Goal: Download file/media

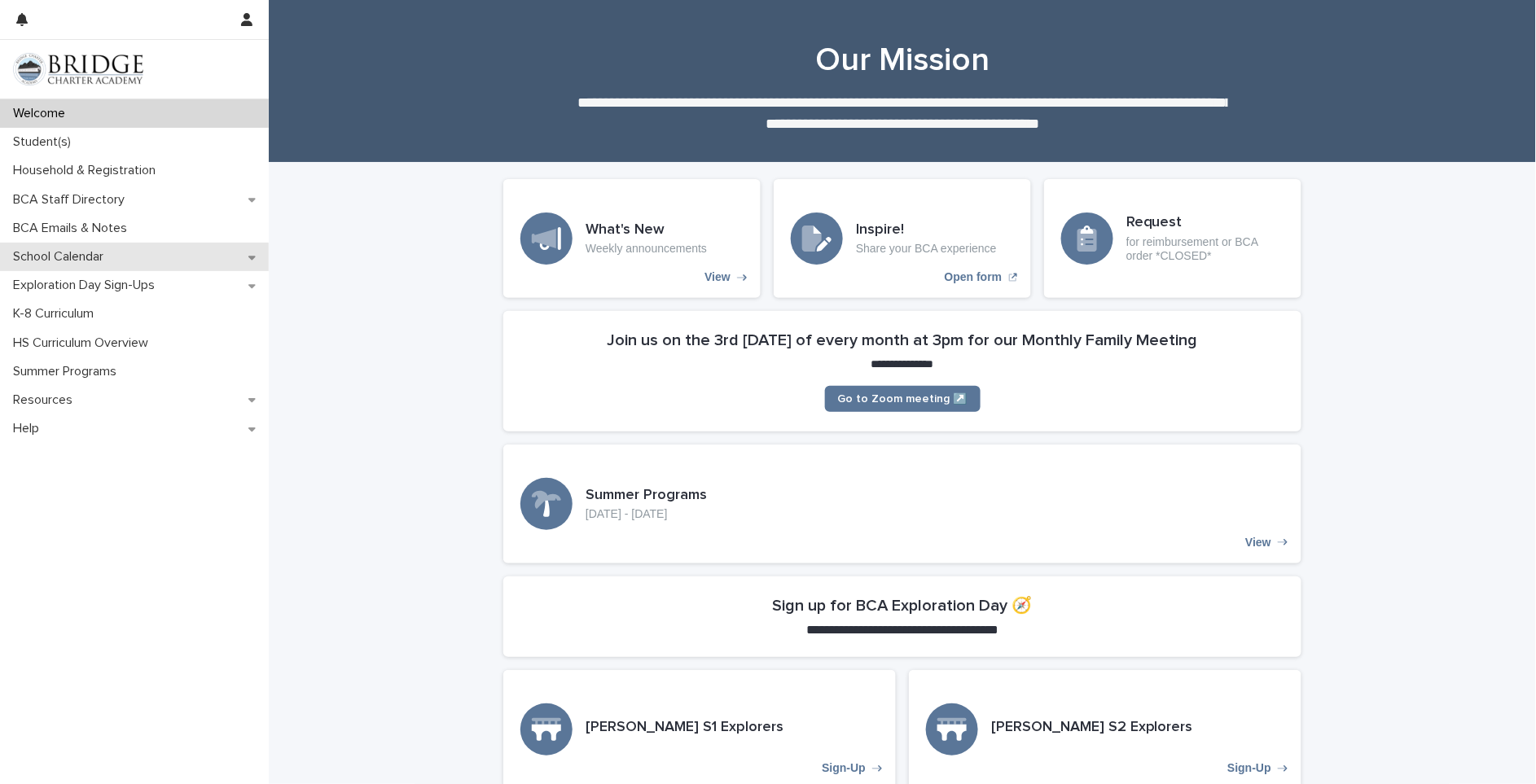
click at [66, 255] on p "School Calendar" at bounding box center [61, 257] width 110 height 16
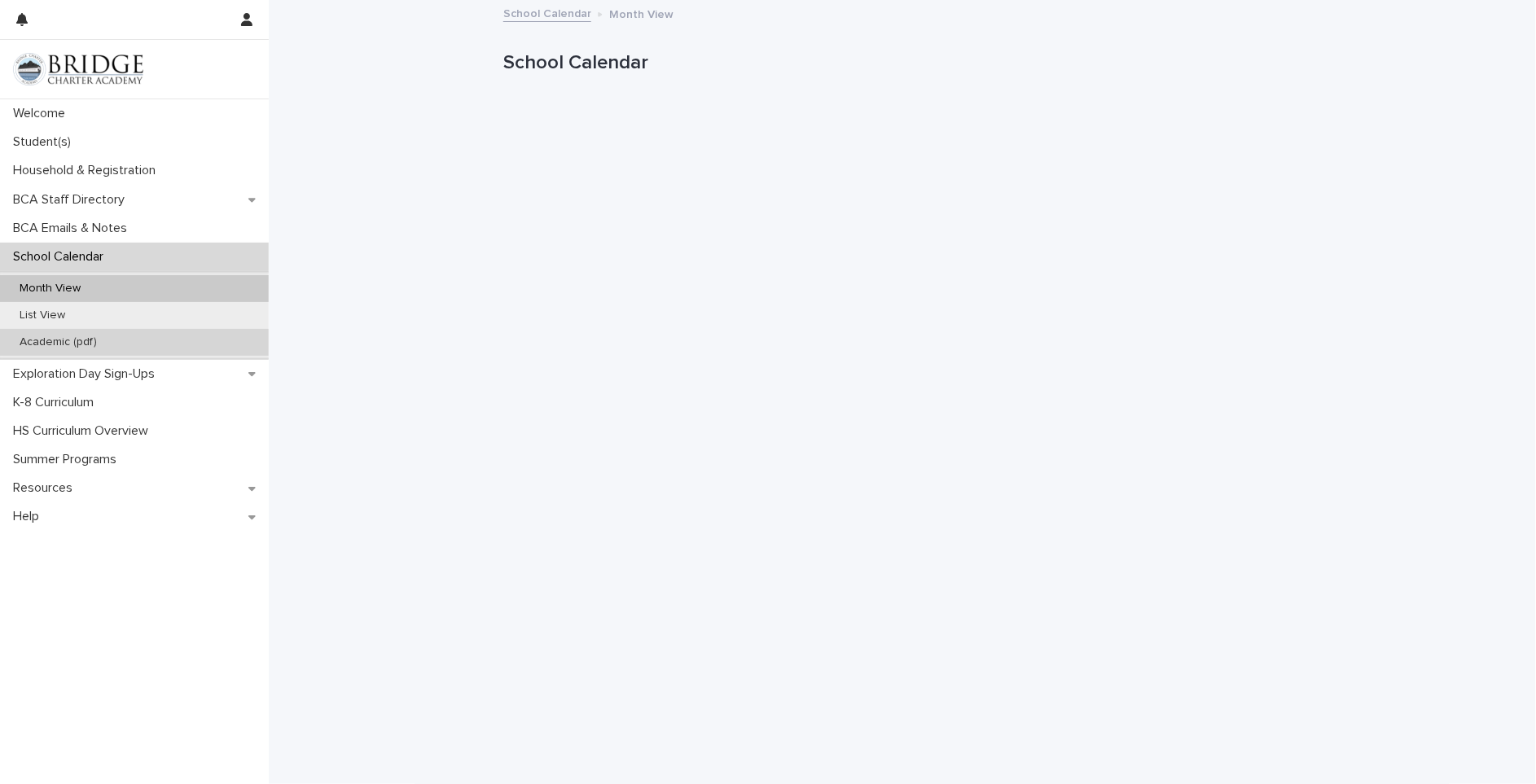
click at [59, 340] on p "Academic (pdf)" at bounding box center [57, 342] width 103 height 14
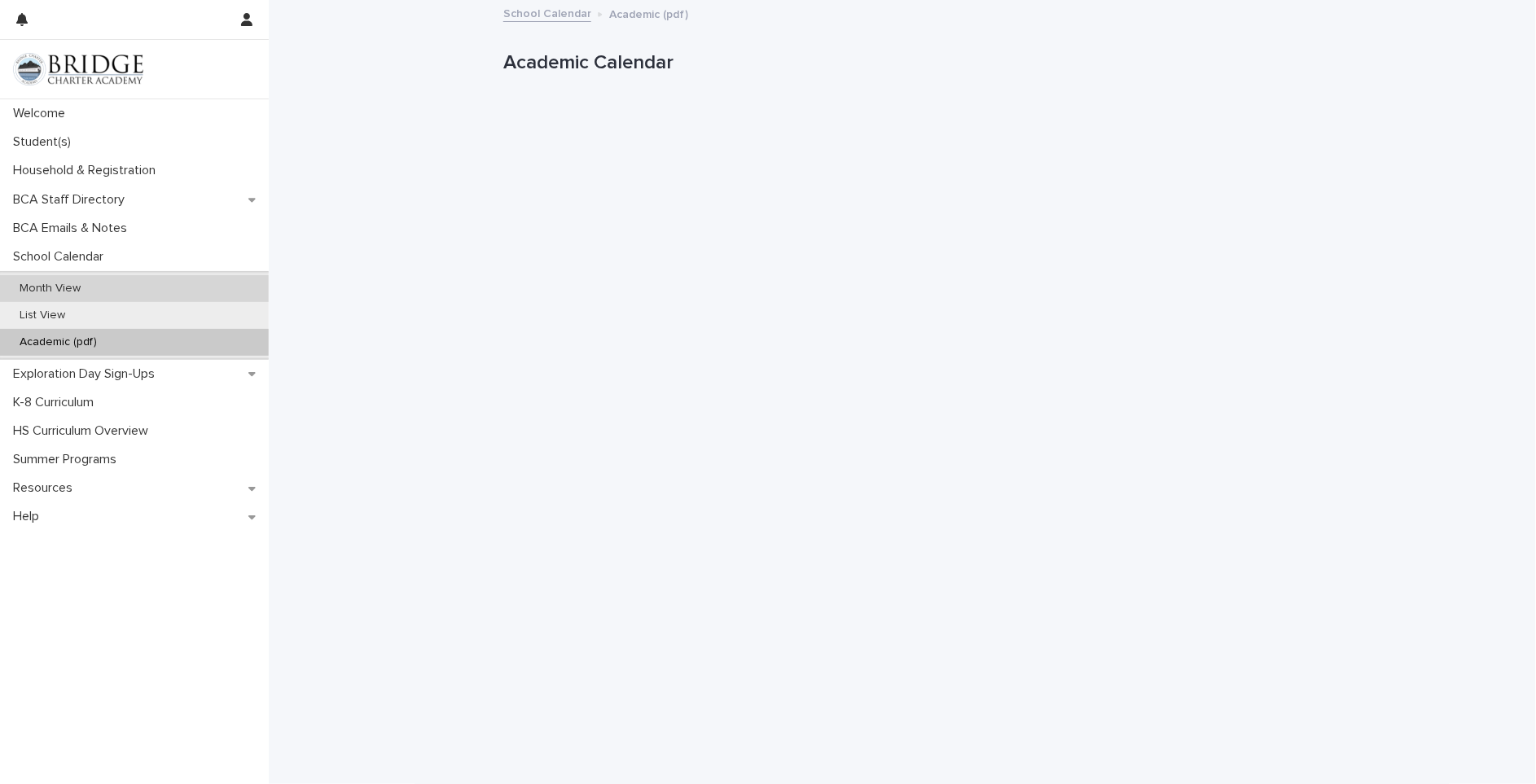
click at [55, 289] on p "Month View" at bounding box center [50, 289] width 87 height 14
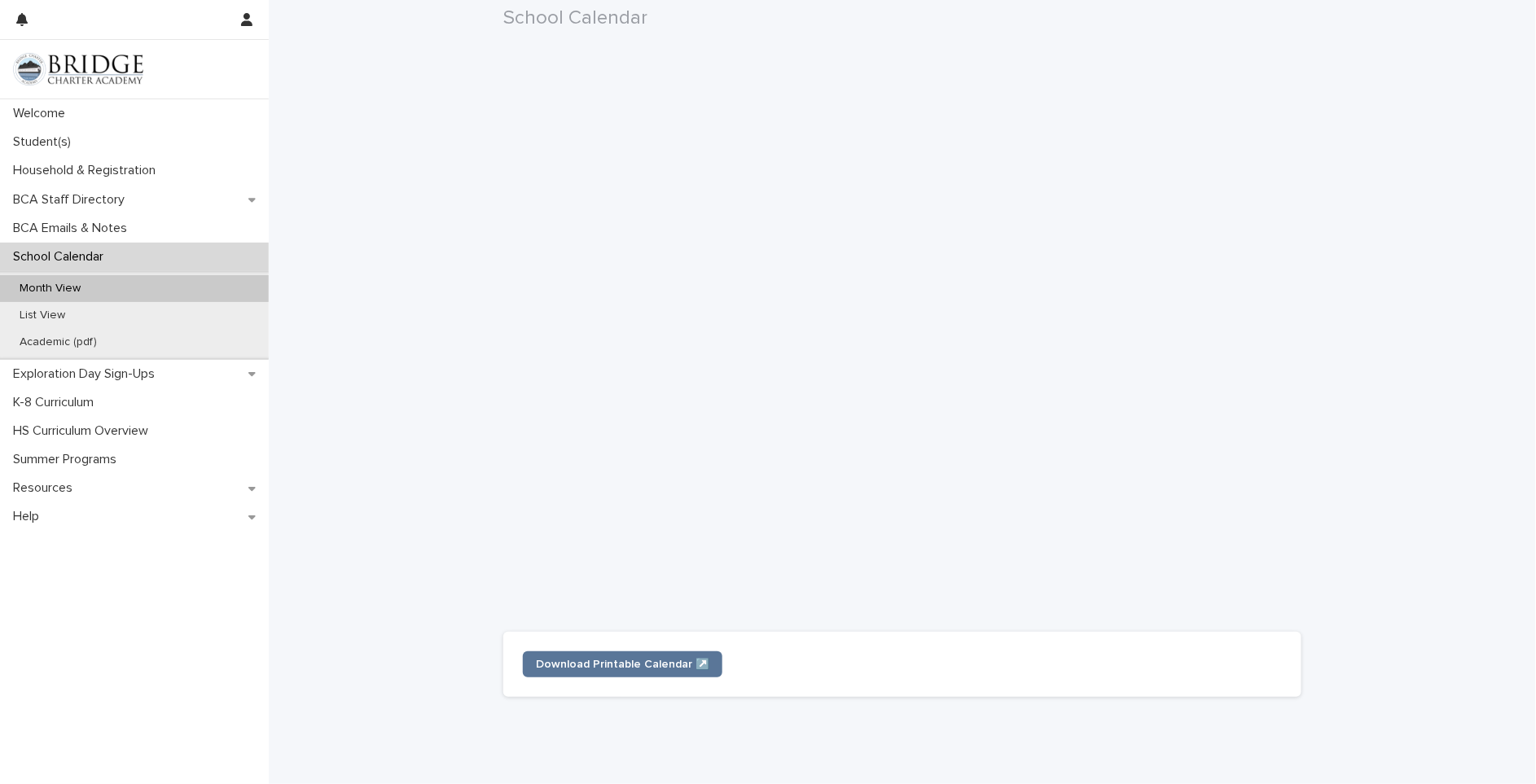
scroll to position [273, 0]
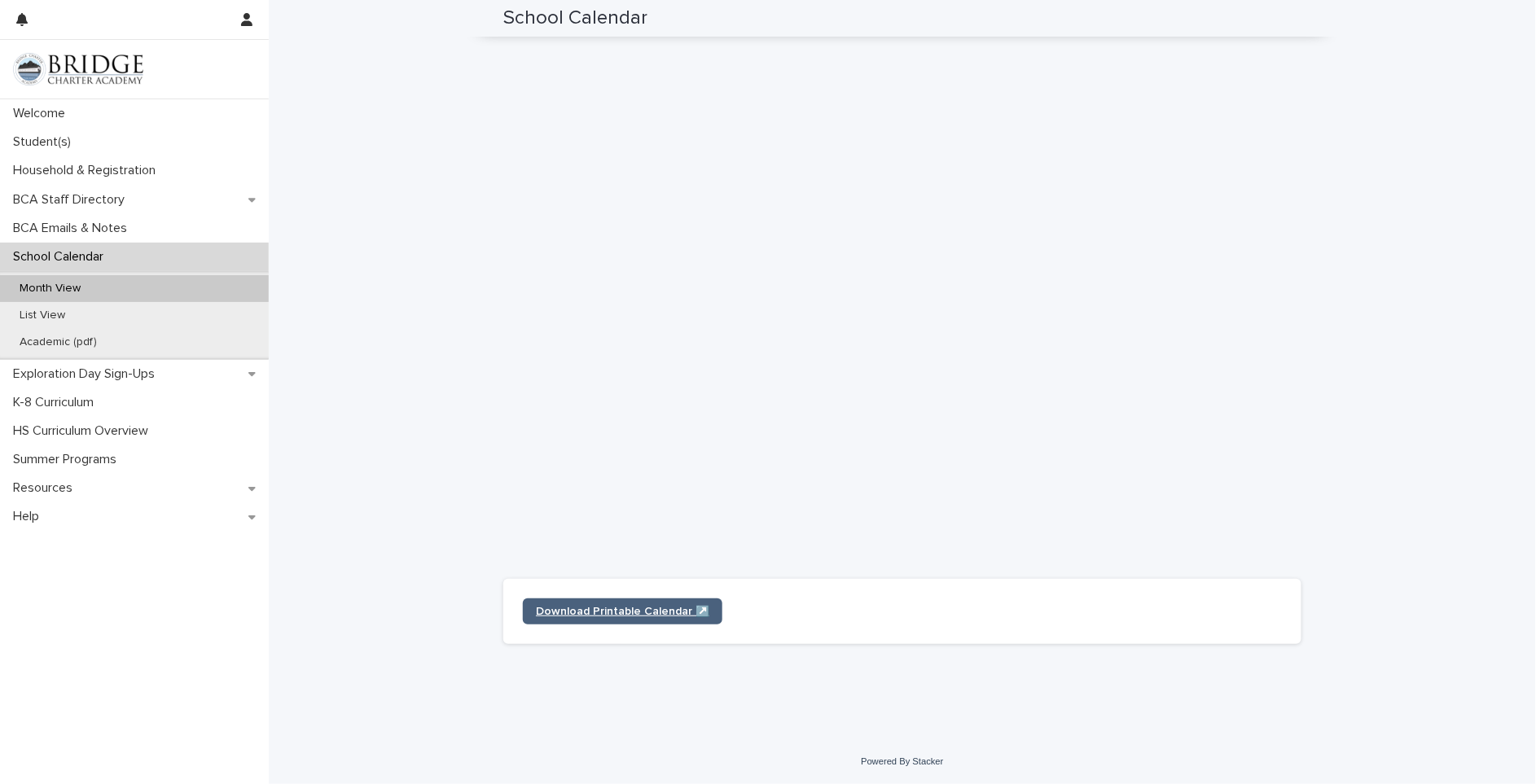
click at [602, 608] on span "Download Printable Calendar ↗️" at bounding box center [623, 611] width 174 height 11
click at [49, 337] on p "Academic (pdf)" at bounding box center [57, 342] width 103 height 14
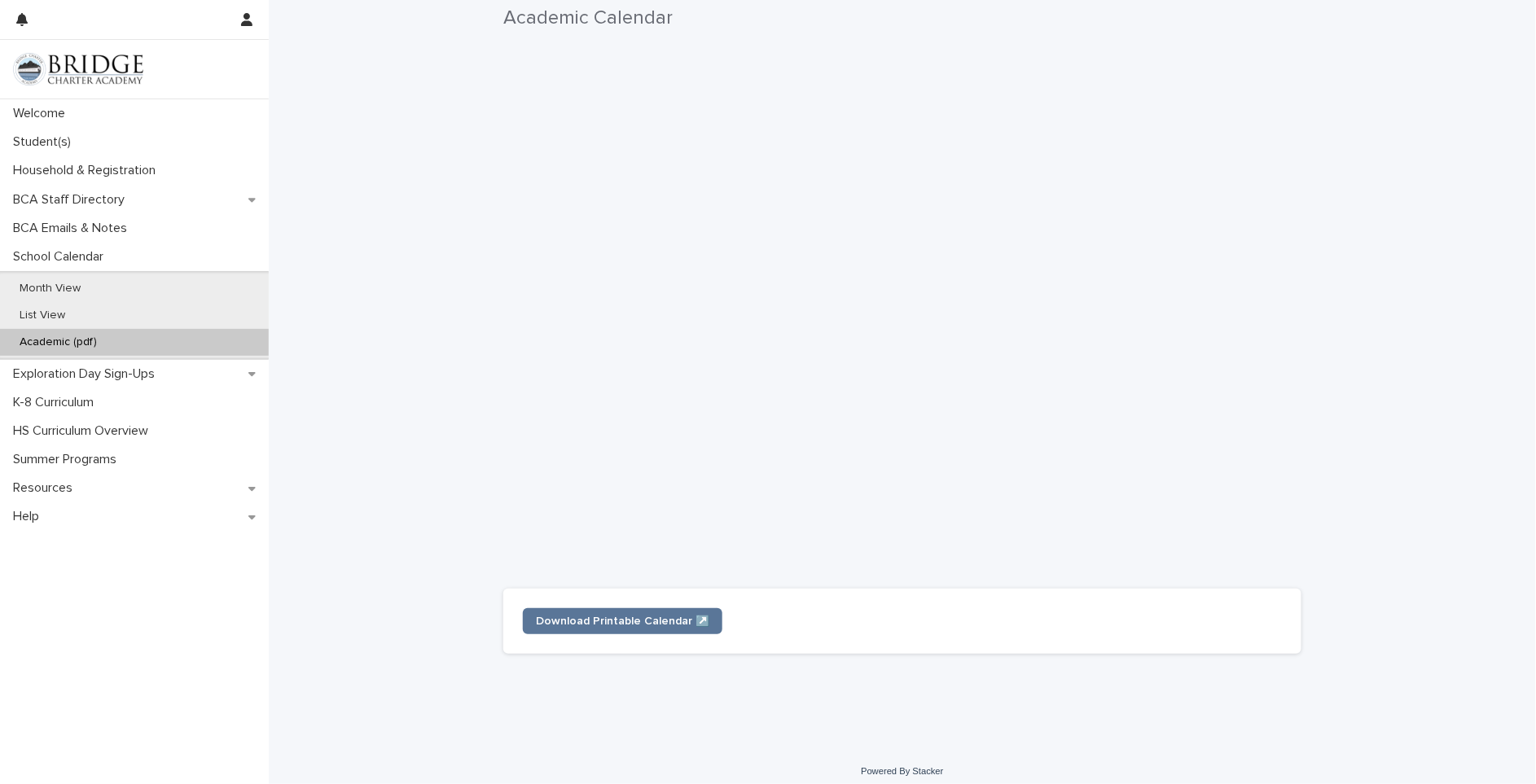
scroll to position [273, 0]
click at [589, 614] on span "Download Printable Calendar ↗️" at bounding box center [623, 611] width 174 height 11
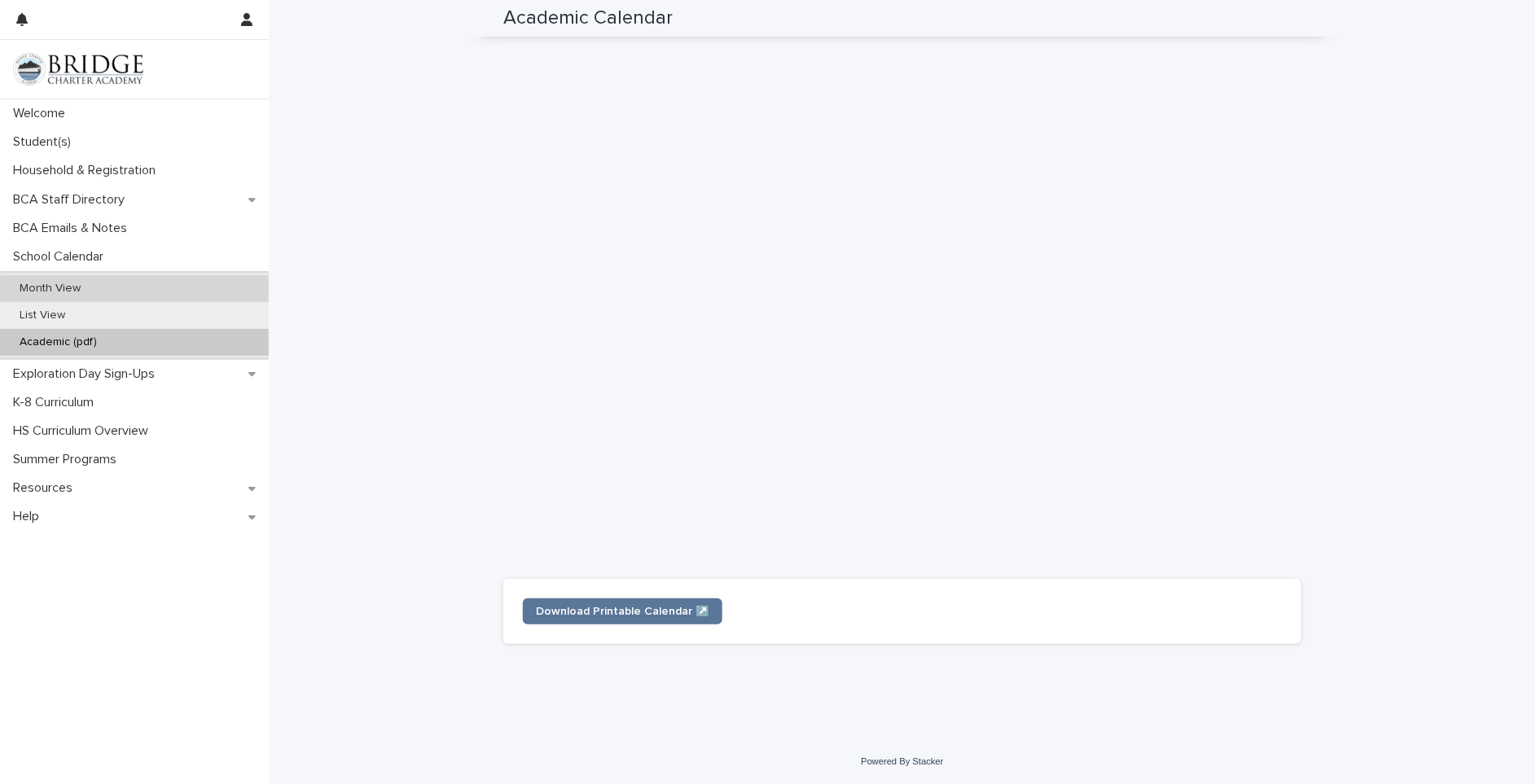
click at [69, 287] on p "Month View" at bounding box center [50, 289] width 87 height 14
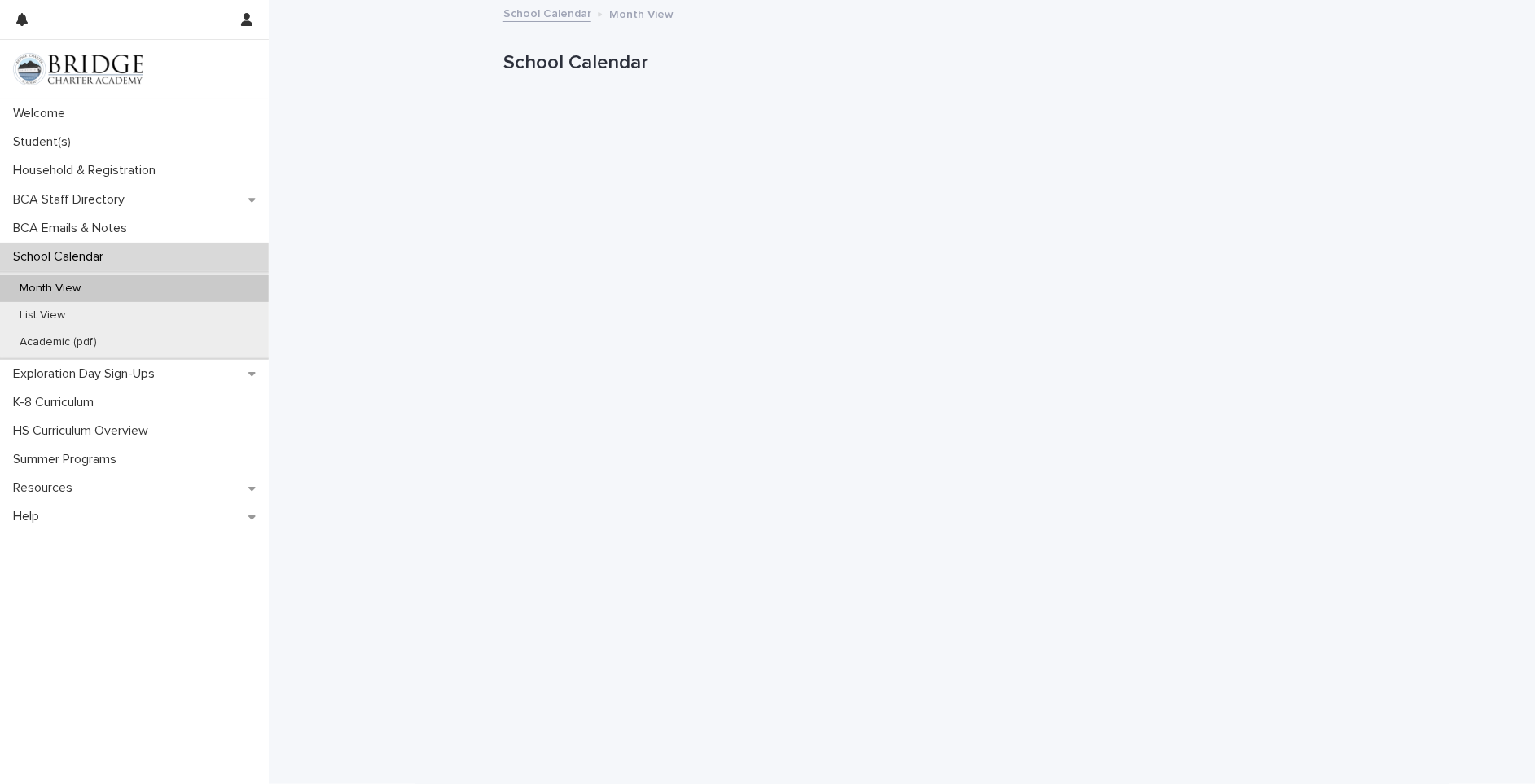
click at [84, 262] on p "School Calendar" at bounding box center [61, 257] width 110 height 16
click at [56, 111] on p "Welcome" at bounding box center [42, 114] width 71 height 16
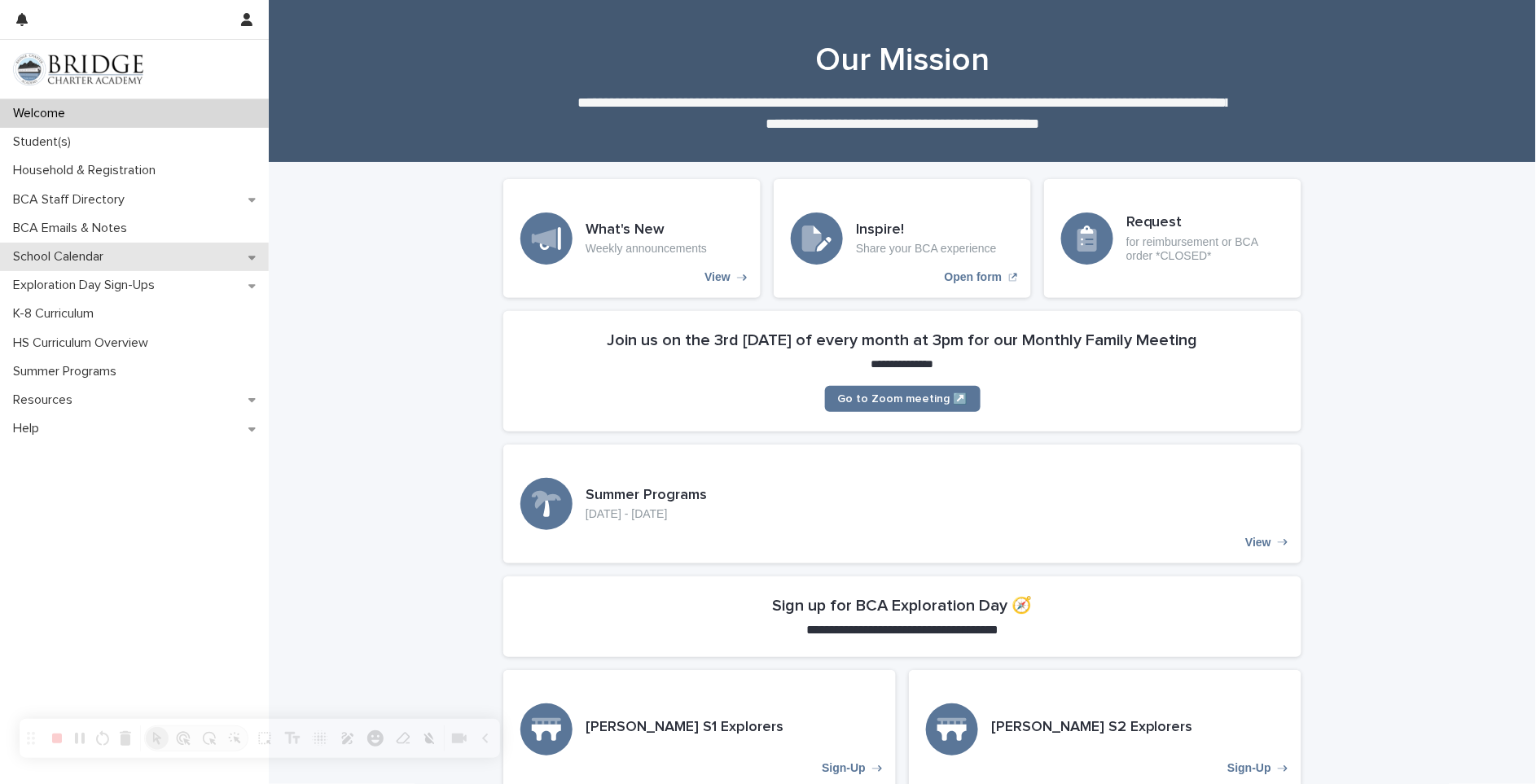
click at [41, 256] on p "School Calendar" at bounding box center [61, 257] width 110 height 16
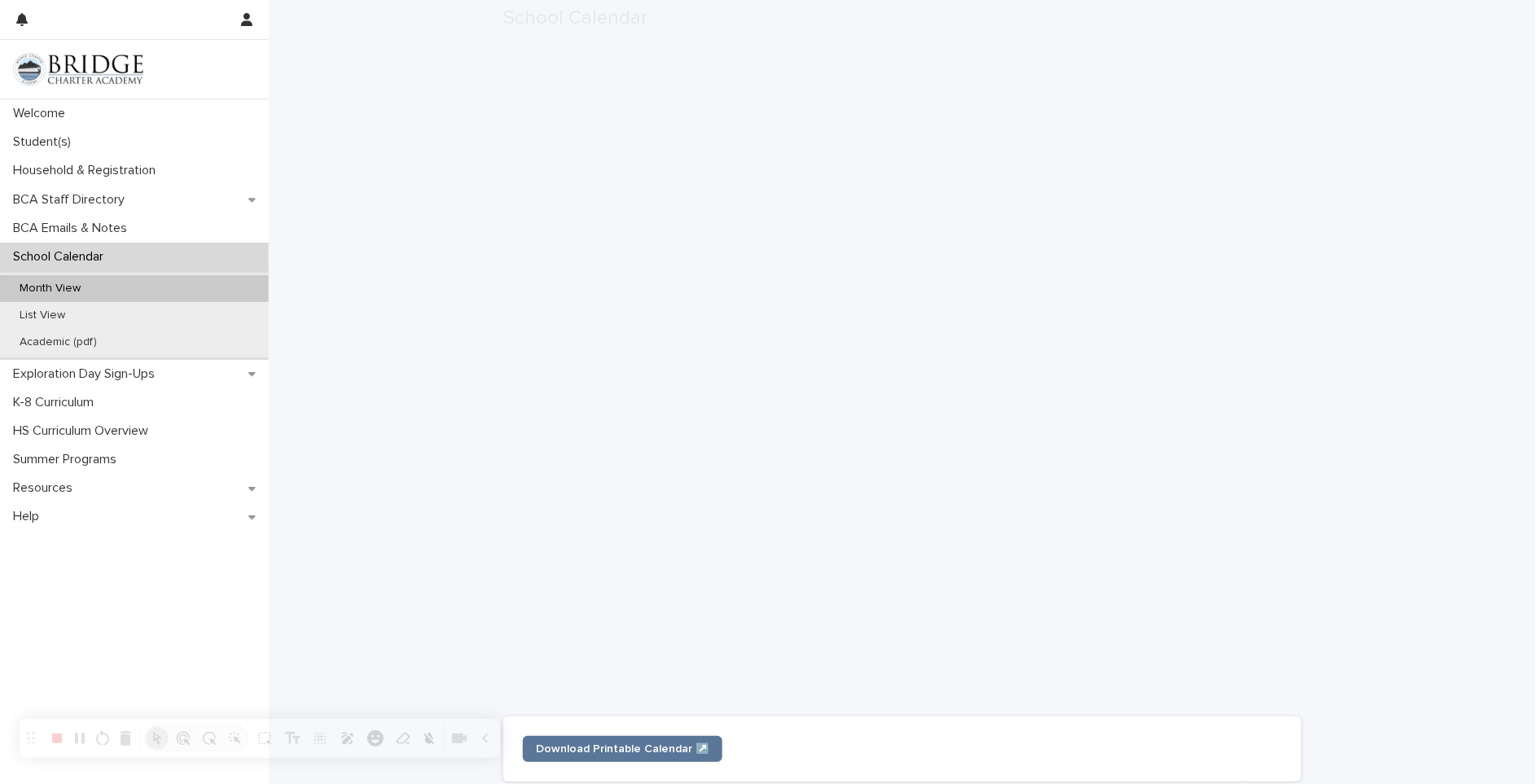
scroll to position [273, 0]
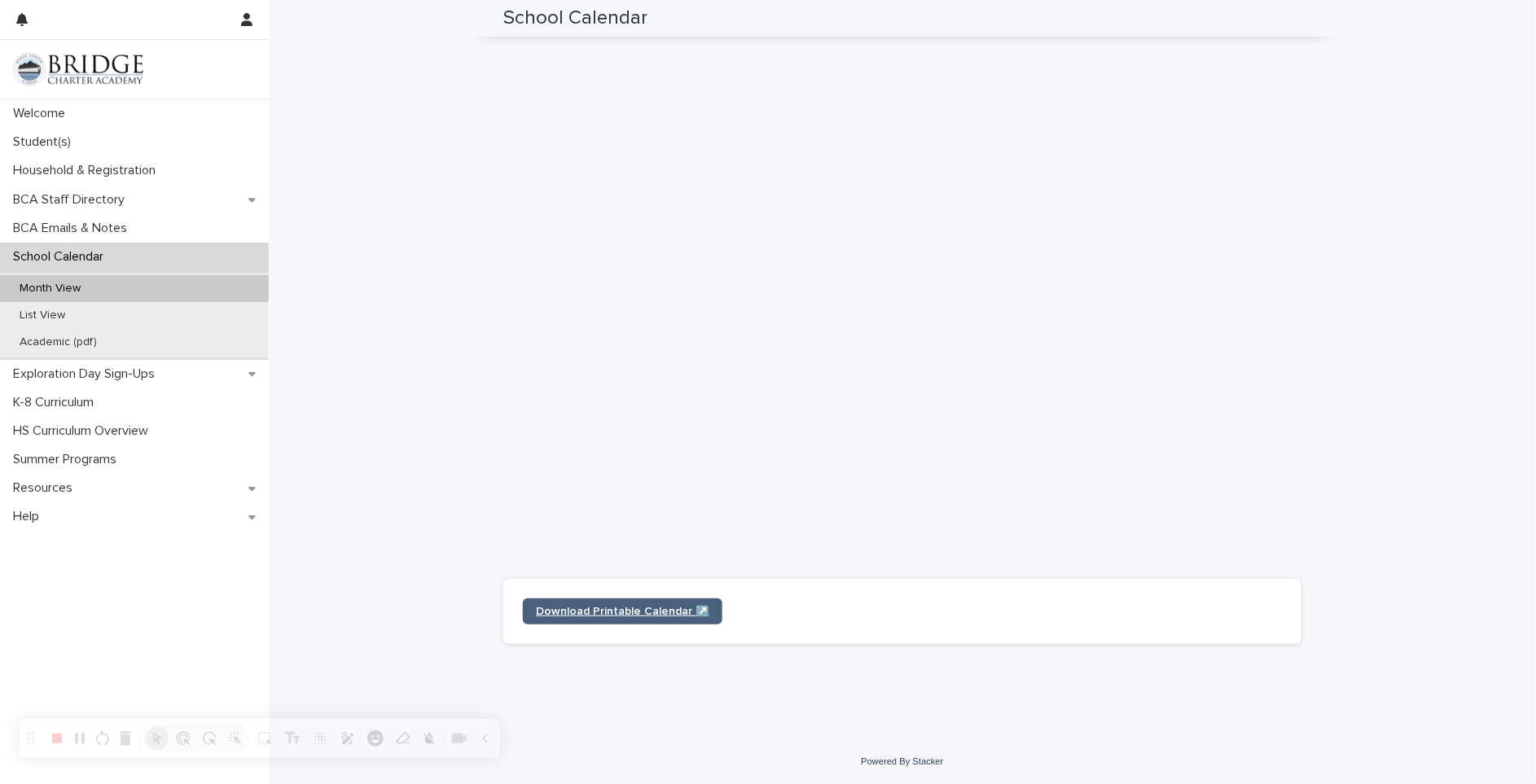
click at [609, 609] on span "Download Printable Calendar ↗️" at bounding box center [623, 611] width 174 height 11
click at [37, 341] on p "Academic (pdf)" at bounding box center [57, 342] width 103 height 14
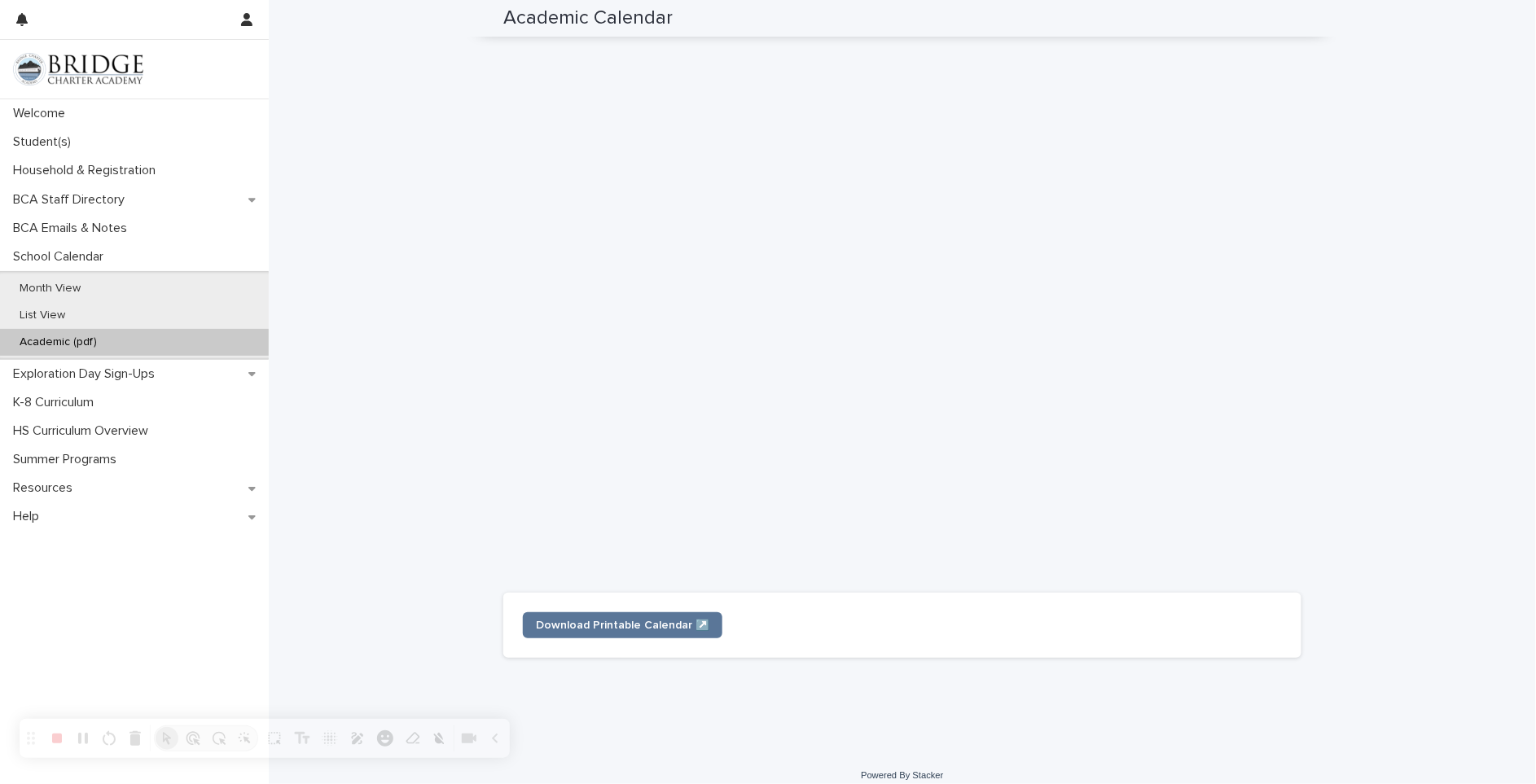
scroll to position [273, 0]
click at [605, 608] on span "Download Printable Calendar ↗️" at bounding box center [623, 611] width 174 height 11
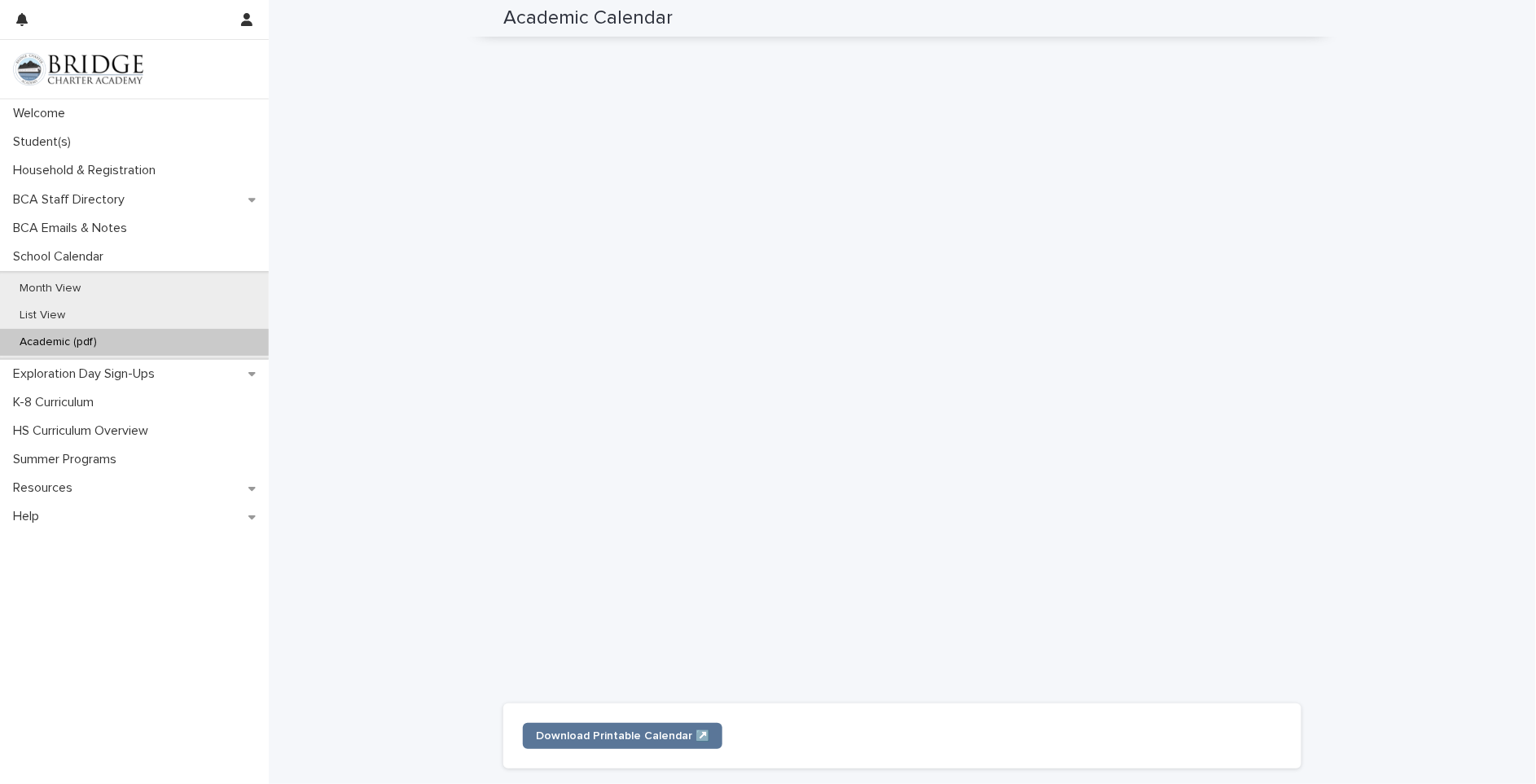
scroll to position [0, 0]
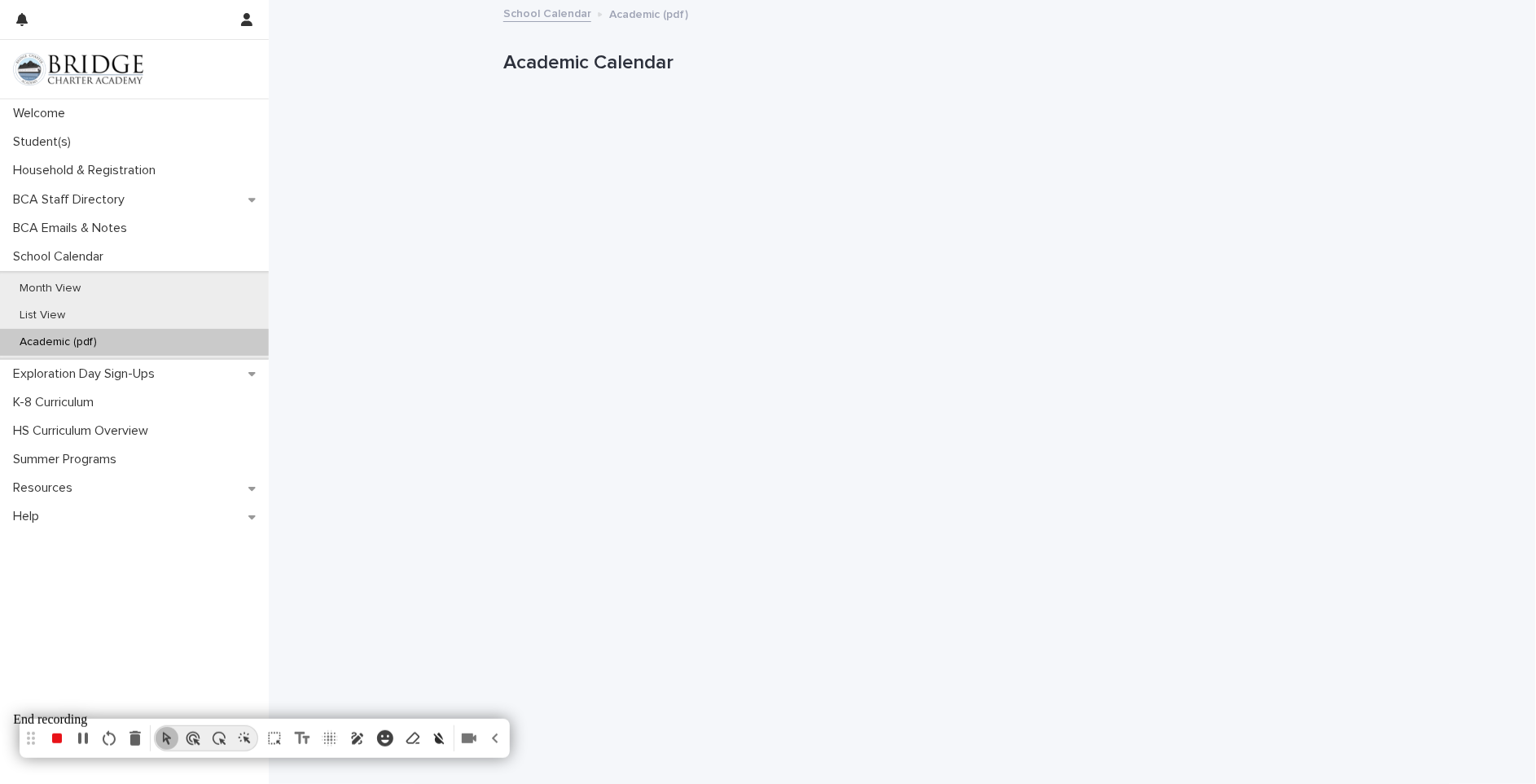
click at [55, 742] on icon "stop recording" at bounding box center [57, 738] width 10 height 10
